Goal: Find contact information: Find contact information

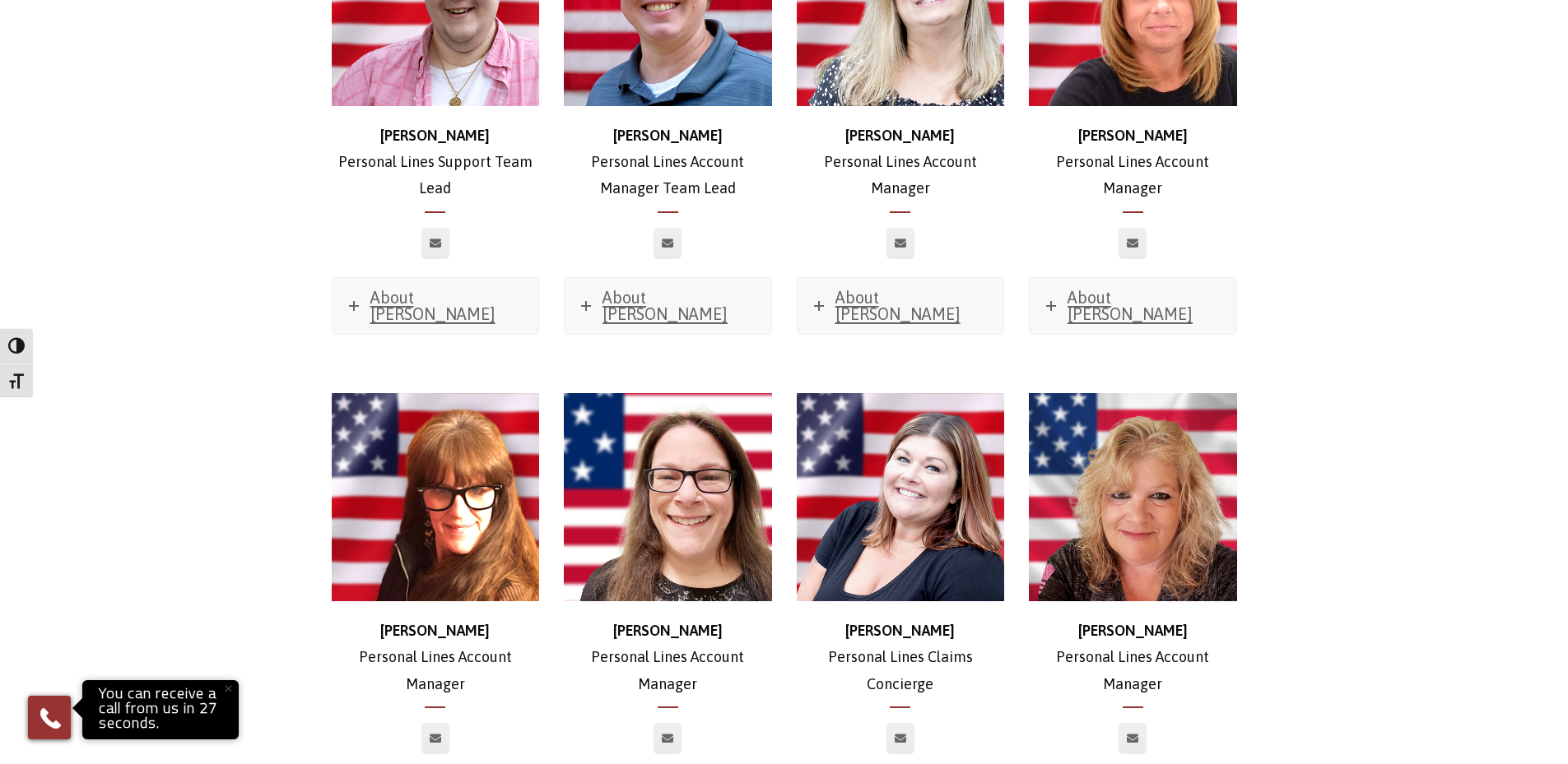
scroll to position [5328, 0]
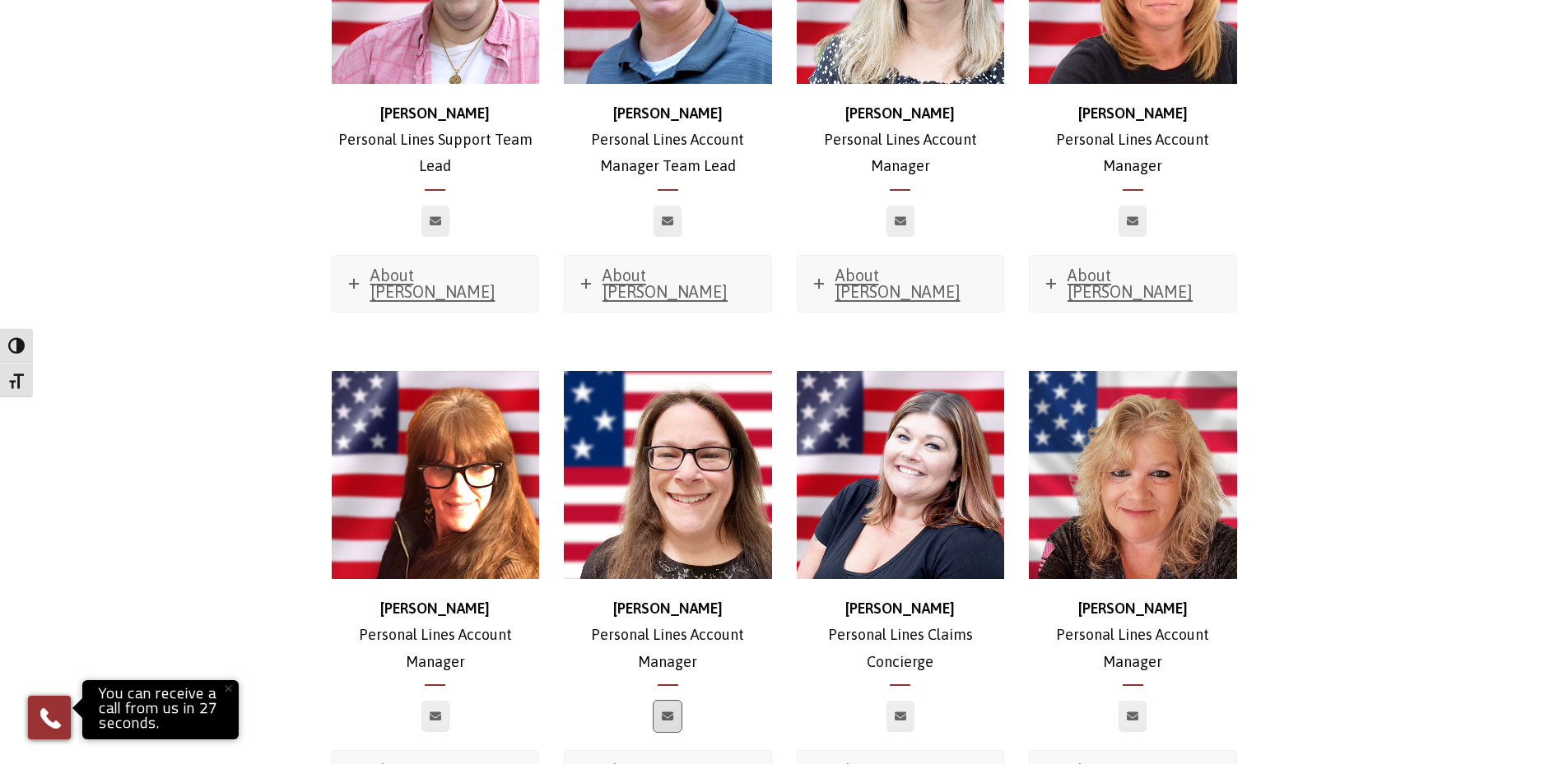
click at [666, 711] on icon at bounding box center [667, 716] width 11 height 10
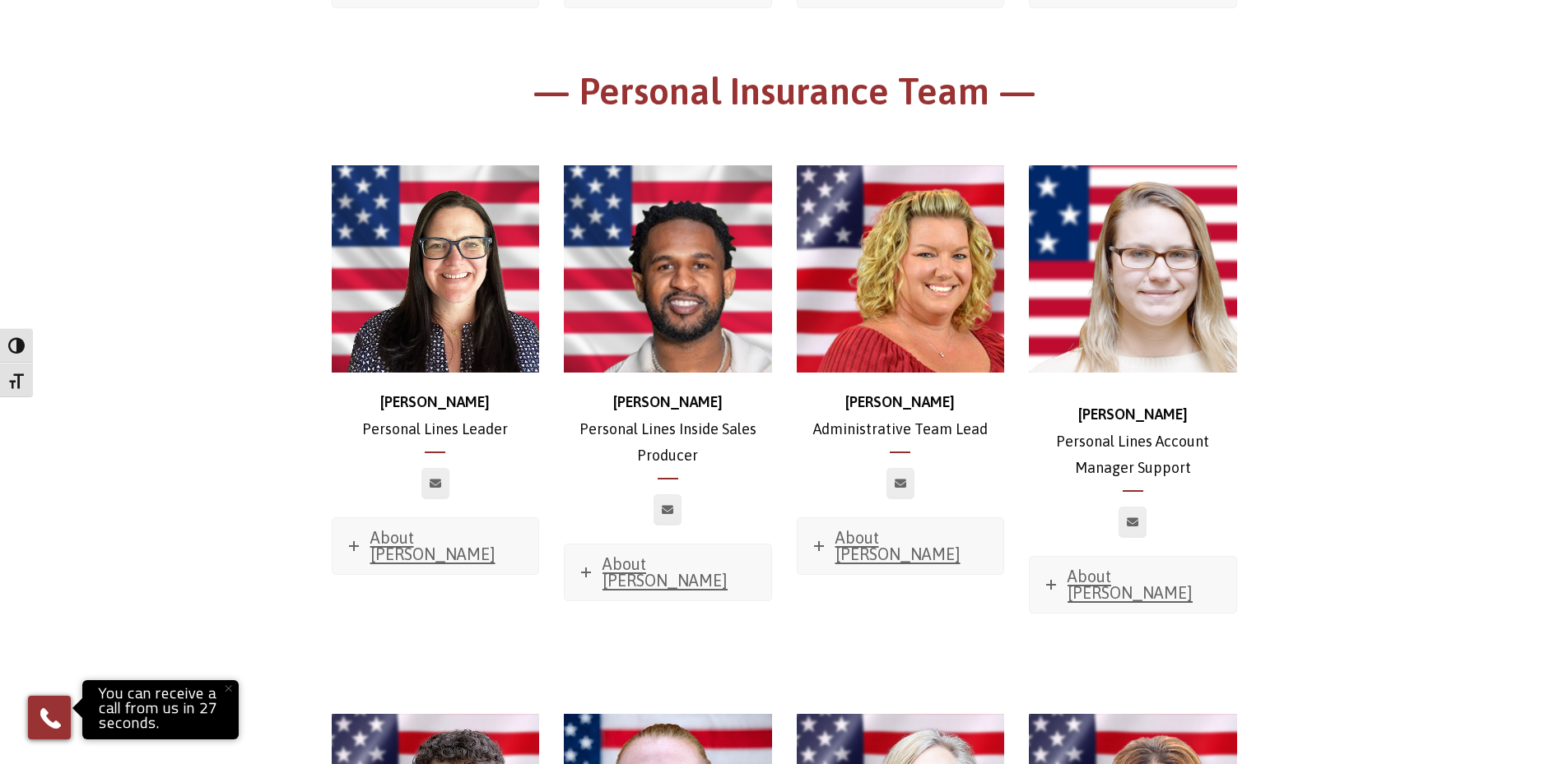
scroll to position [4389, 0]
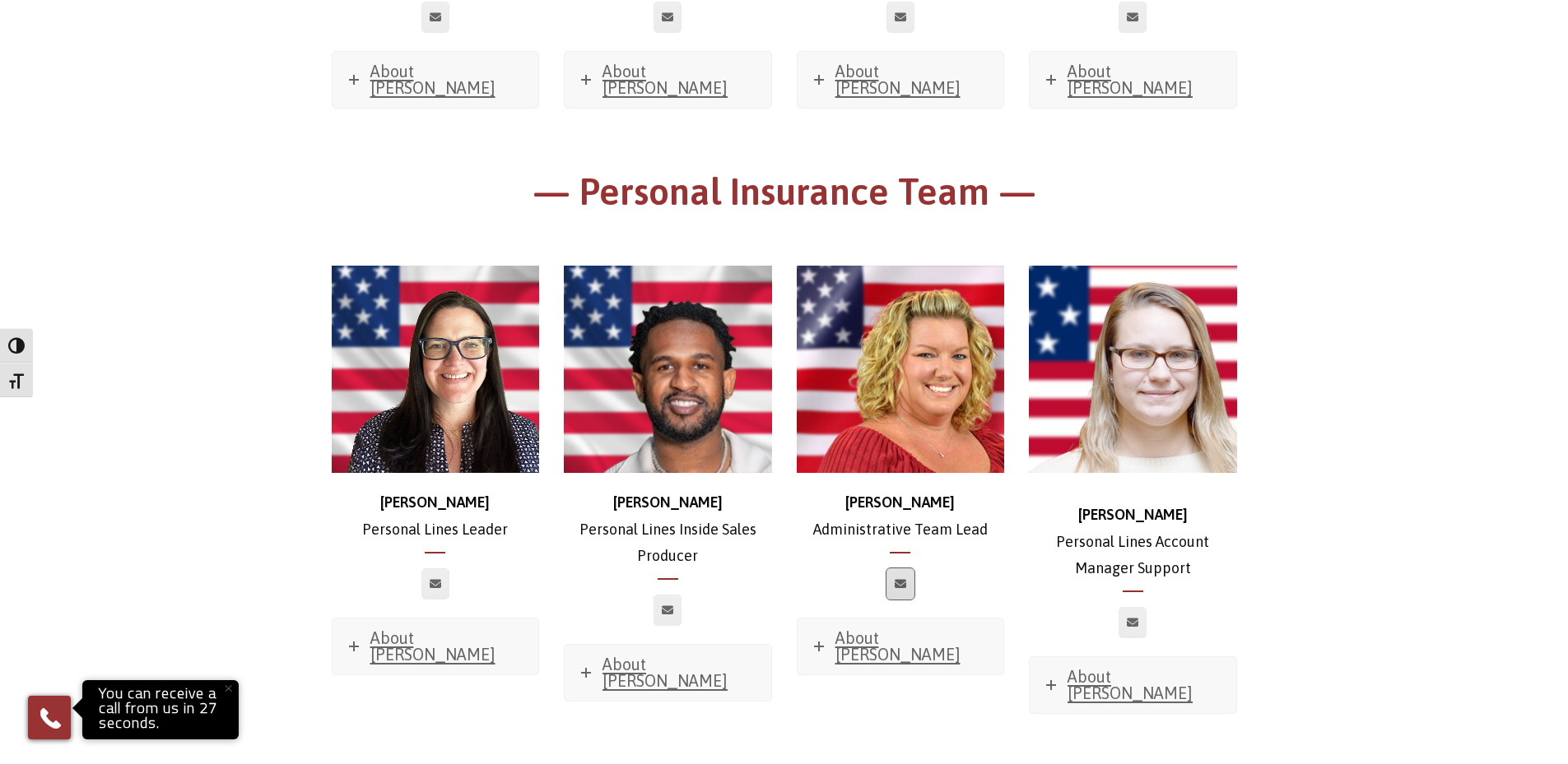
click at [898, 579] on icon at bounding box center [899, 584] width 11 height 10
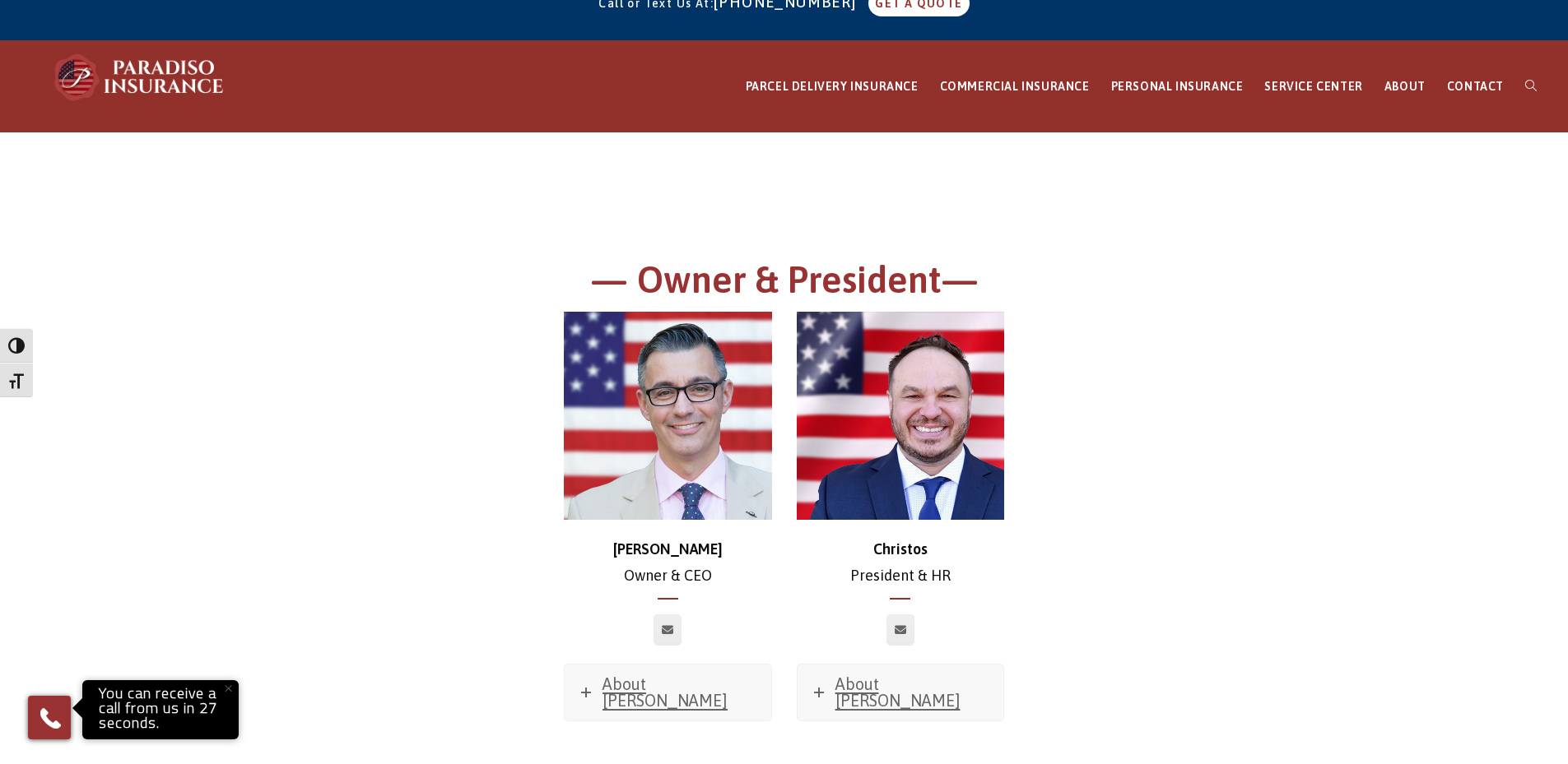
scroll to position [0, 0]
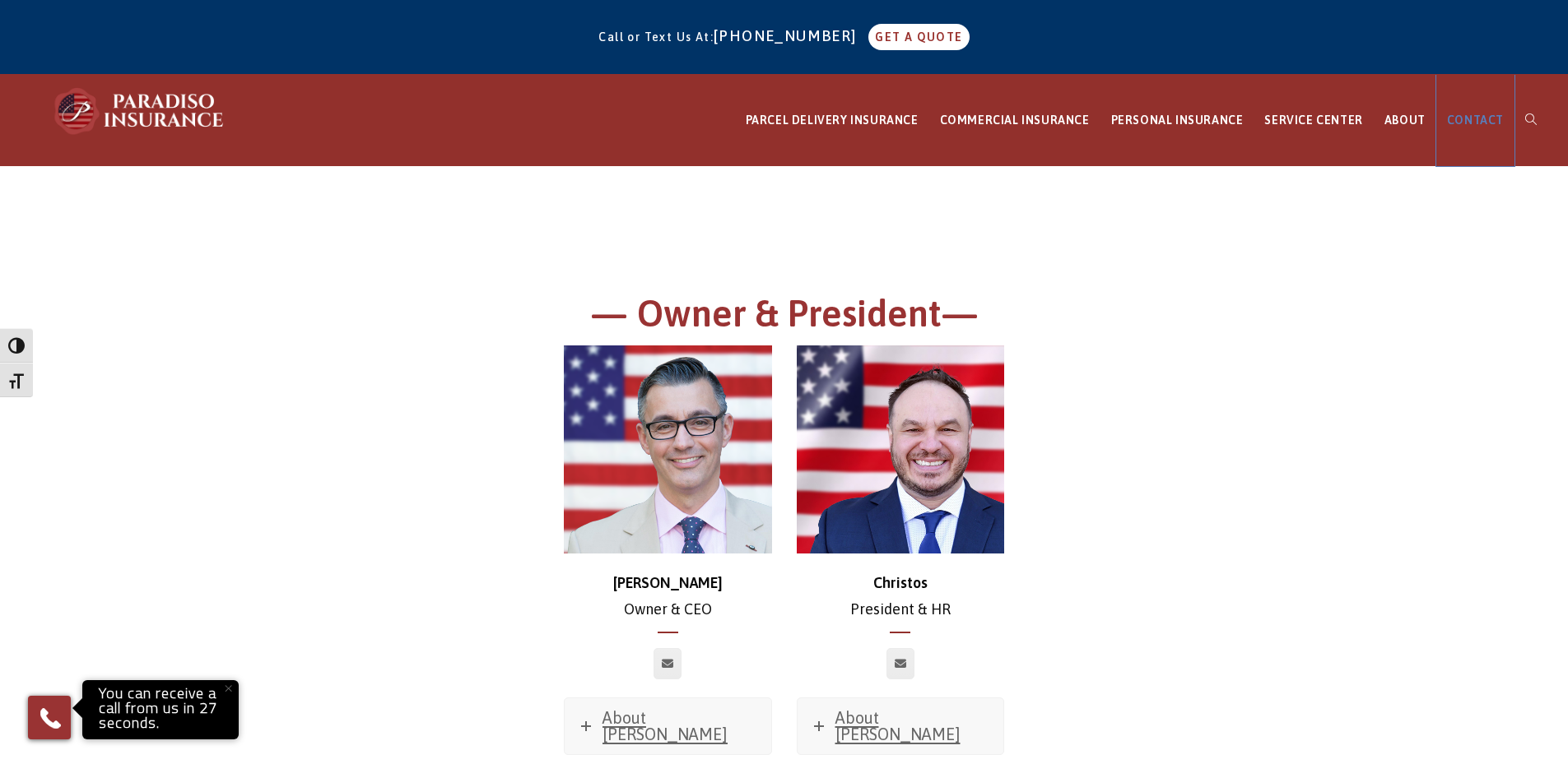
click at [1465, 119] on span "CONTACT" at bounding box center [1475, 120] width 56 height 13
